Goal: Information Seeking & Learning: Learn about a topic

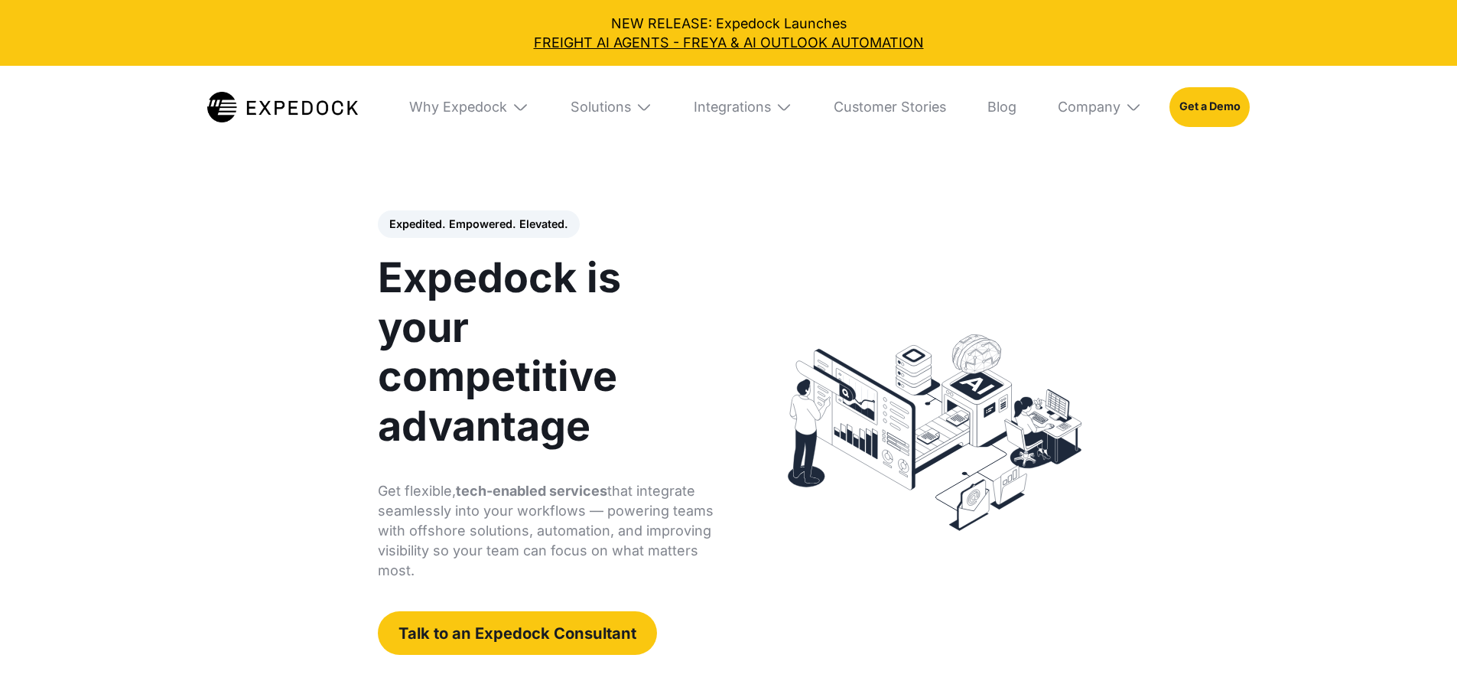
select select
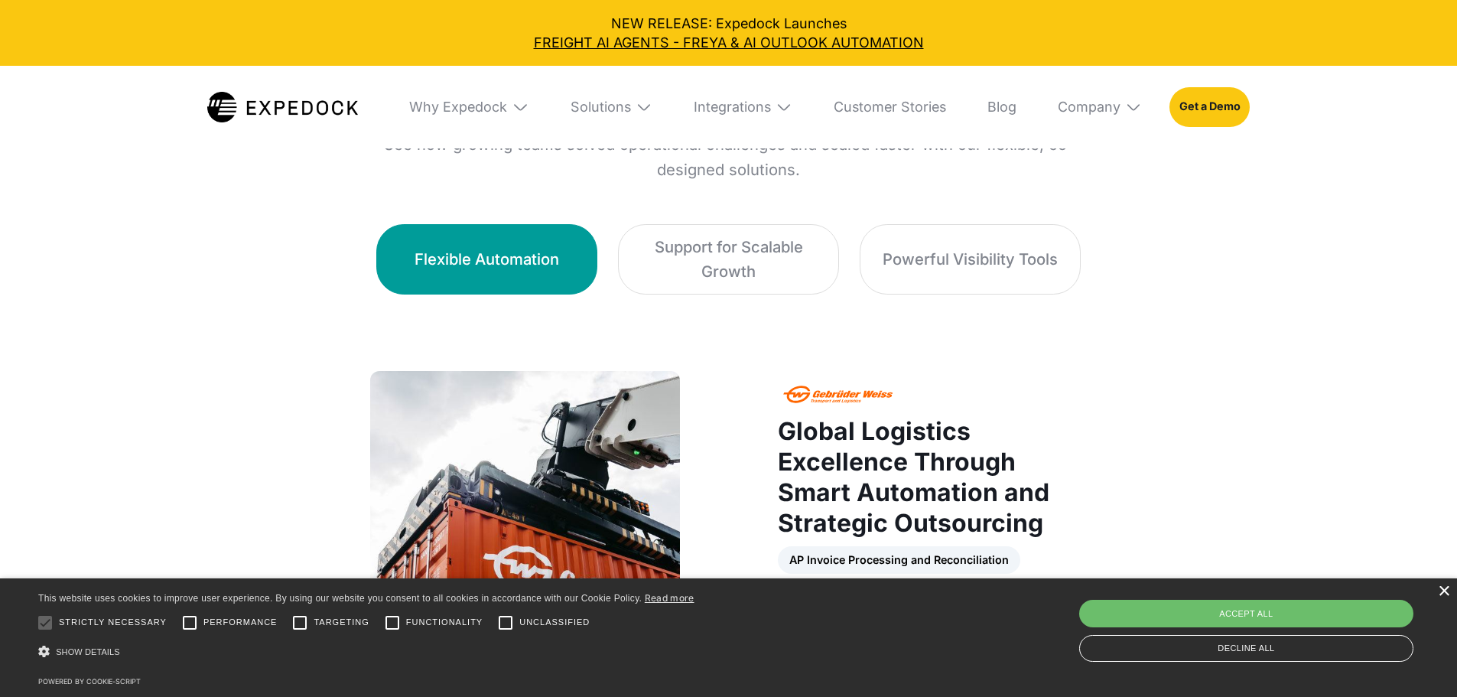
click at [1439, 593] on div "×" at bounding box center [1443, 591] width 11 height 11
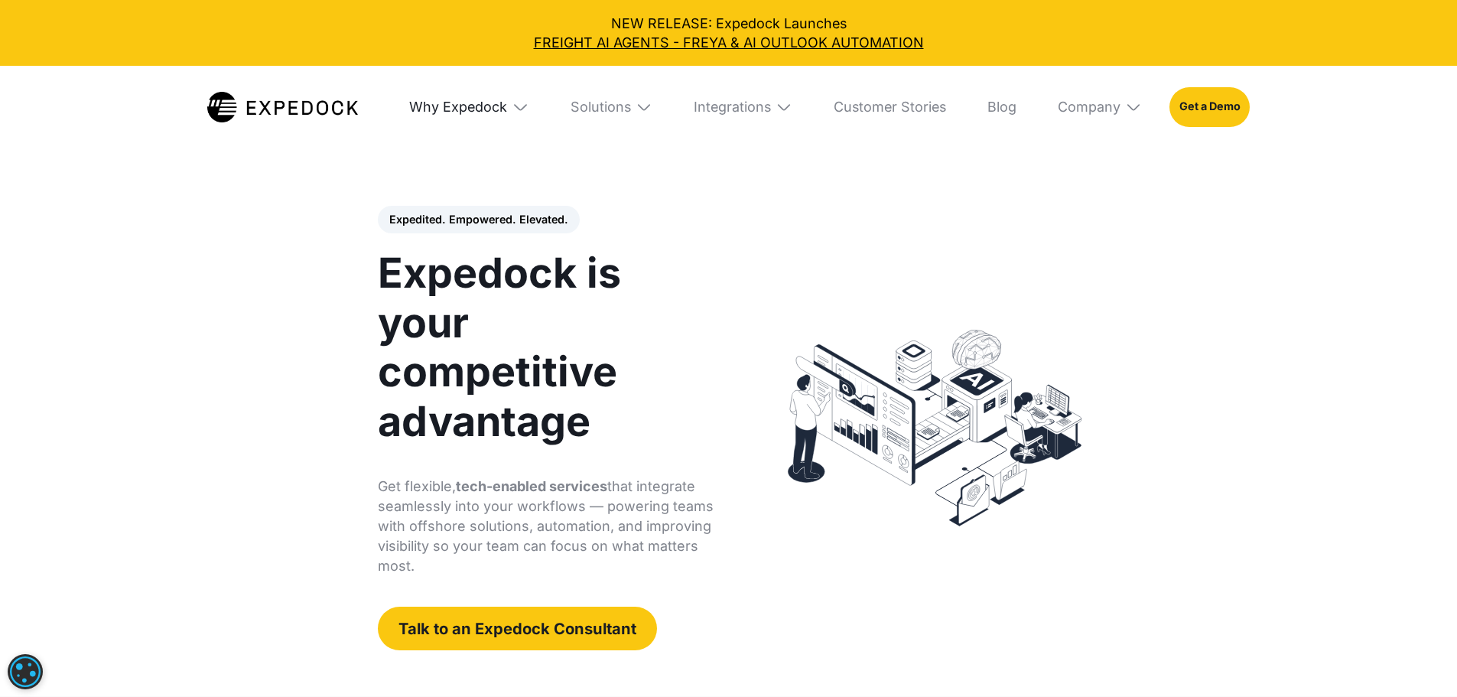
click at [463, 115] on div "Why Expedock" at bounding box center [458, 107] width 98 height 17
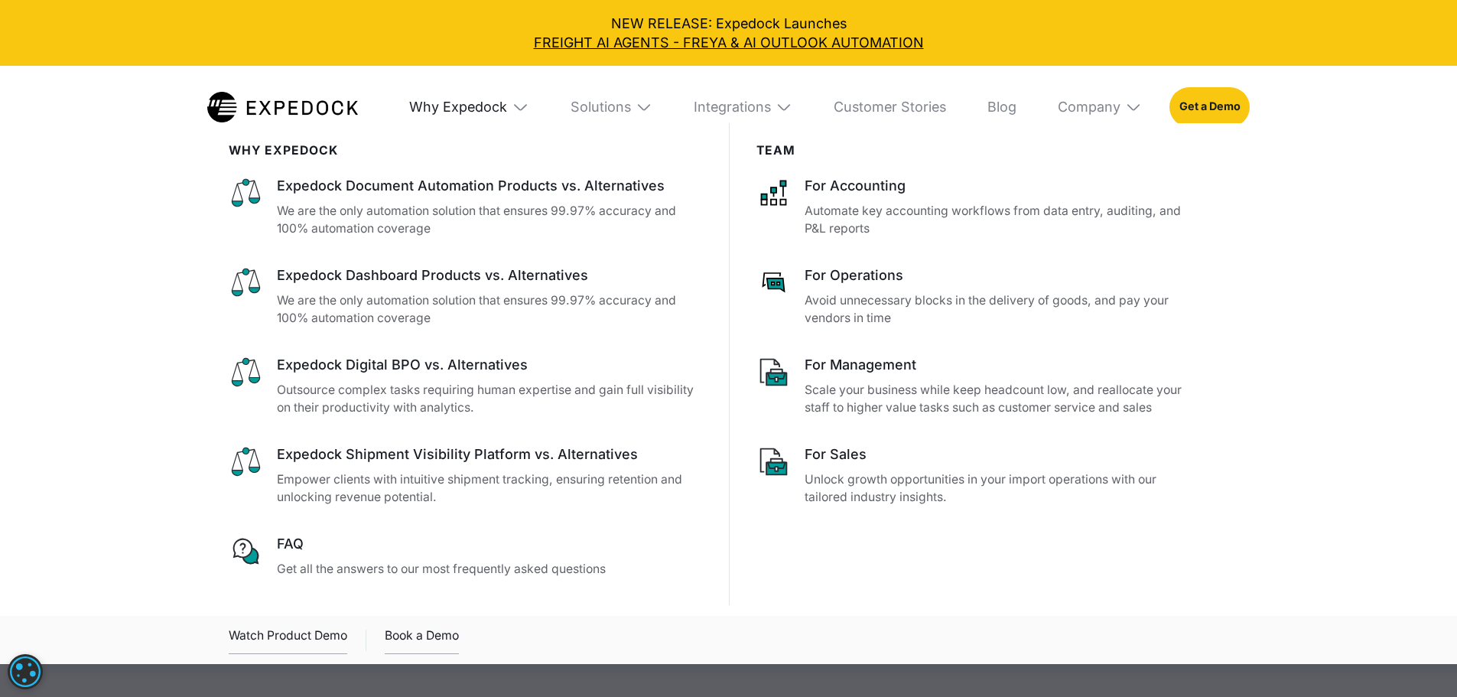
click at [437, 108] on div "Why Expedock" at bounding box center [458, 107] width 98 height 17
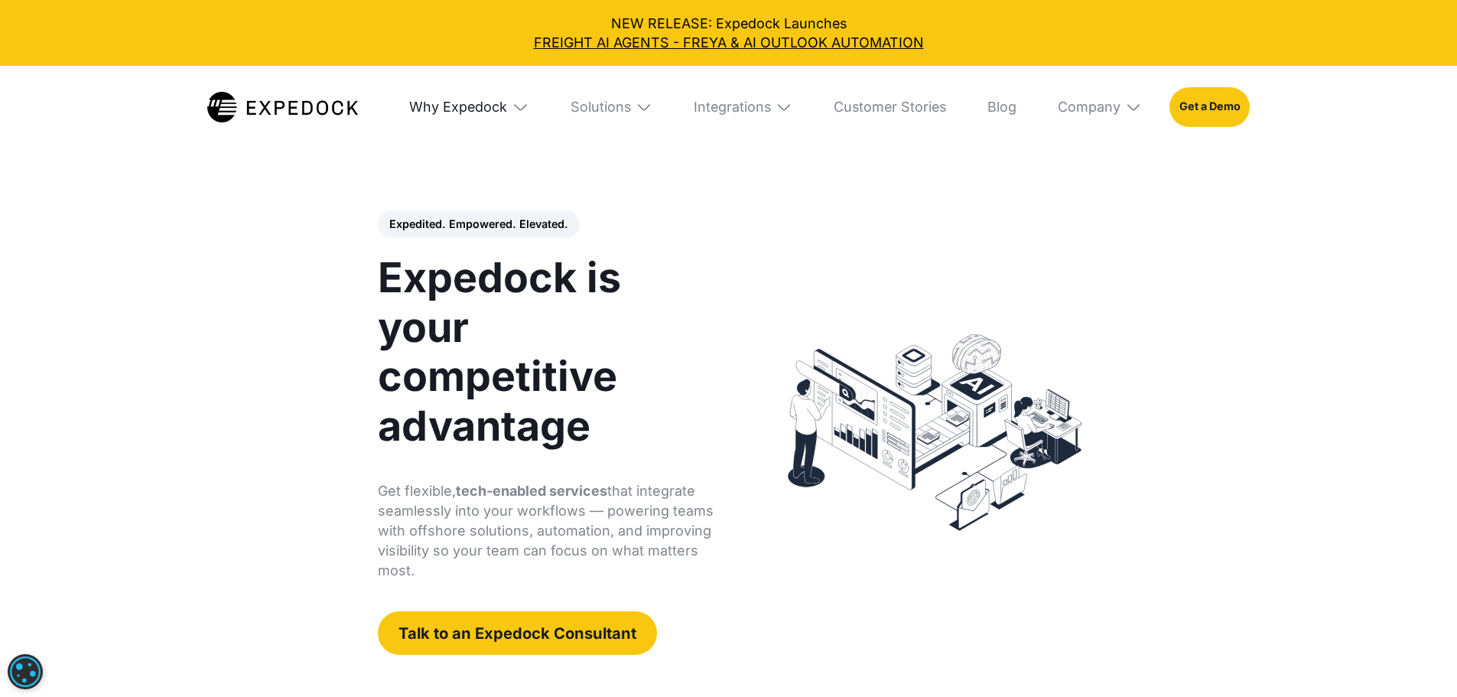
click at [437, 108] on div "Why Expedock" at bounding box center [458, 107] width 98 height 17
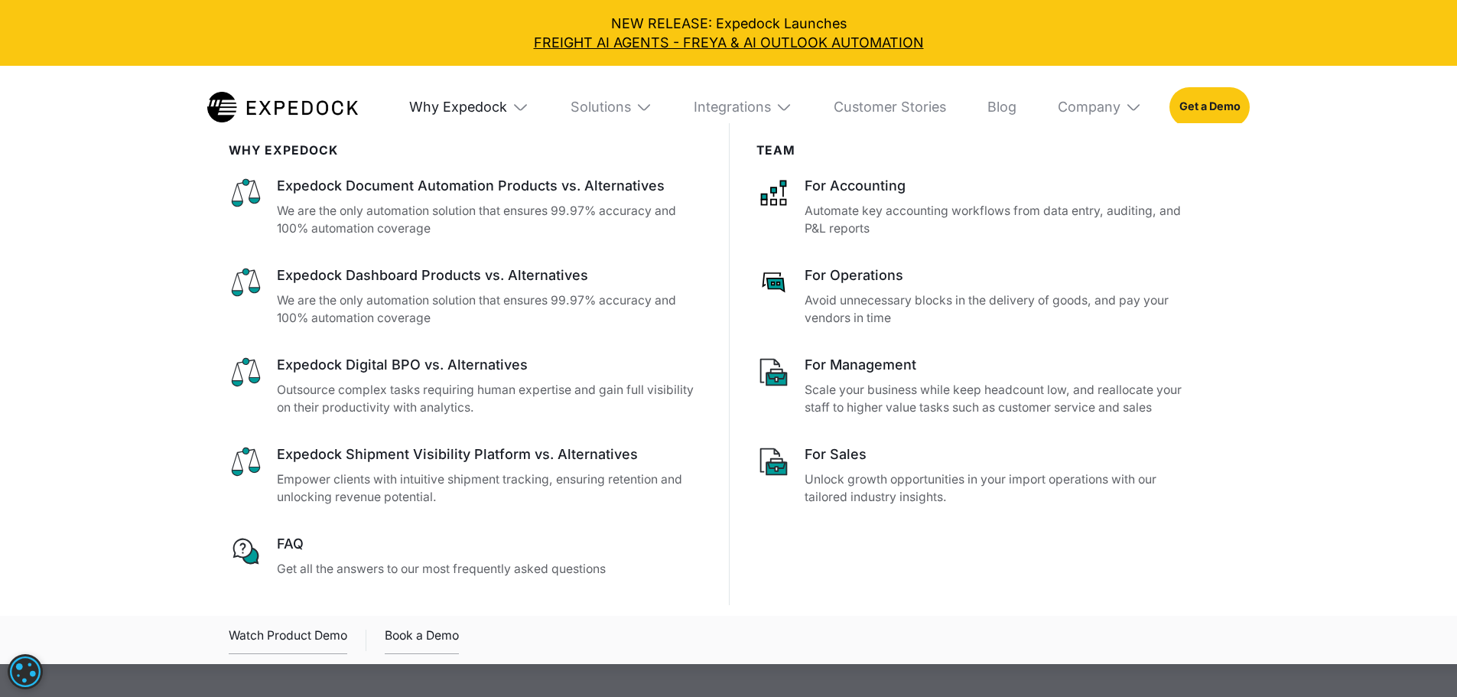
click at [466, 102] on div "Why Expedock" at bounding box center [458, 107] width 98 height 17
